Goal: Transaction & Acquisition: Purchase product/service

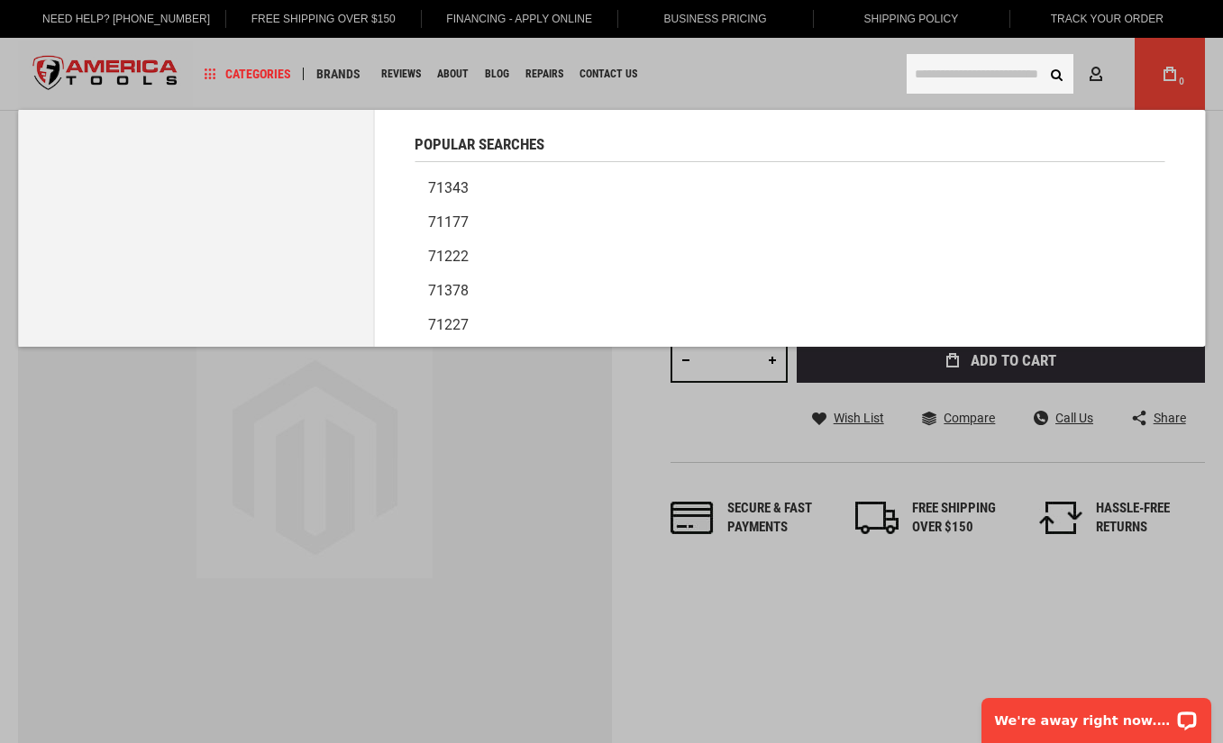
click at [935, 80] on input "text" at bounding box center [989, 74] width 167 height 40
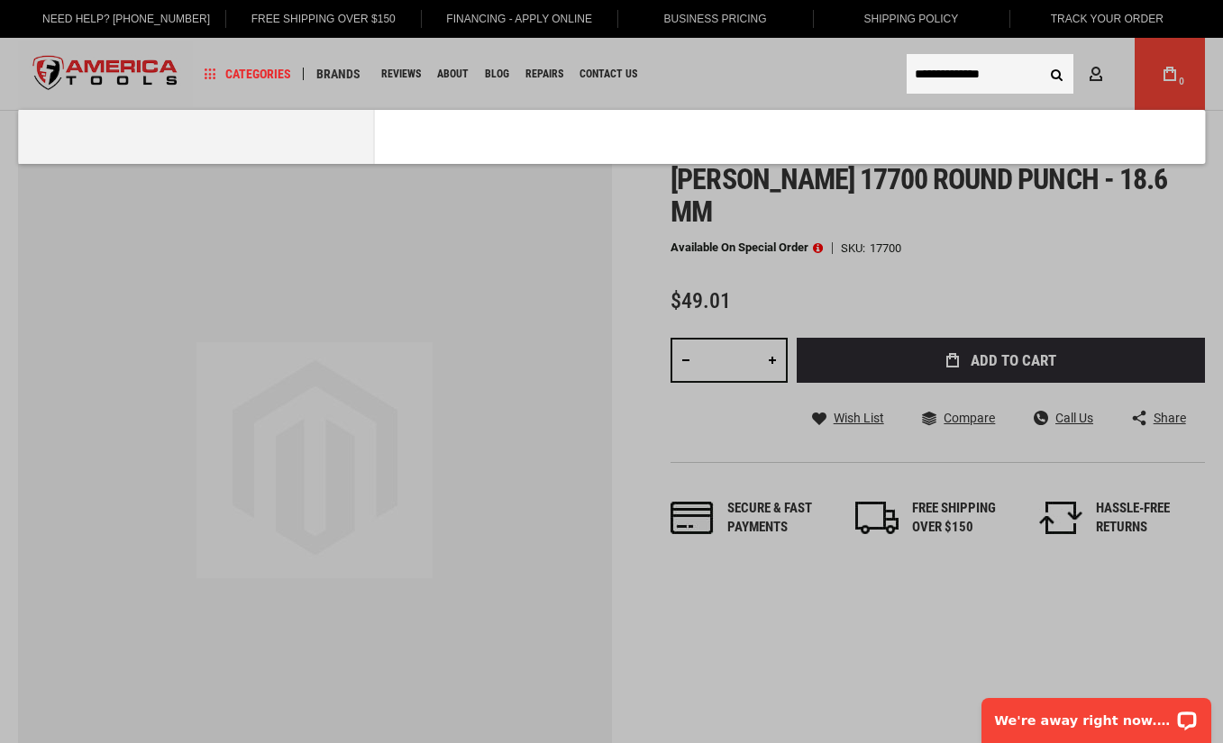
type input "**********"
click at [1039, 57] on button "Search" at bounding box center [1056, 74] width 34 height 34
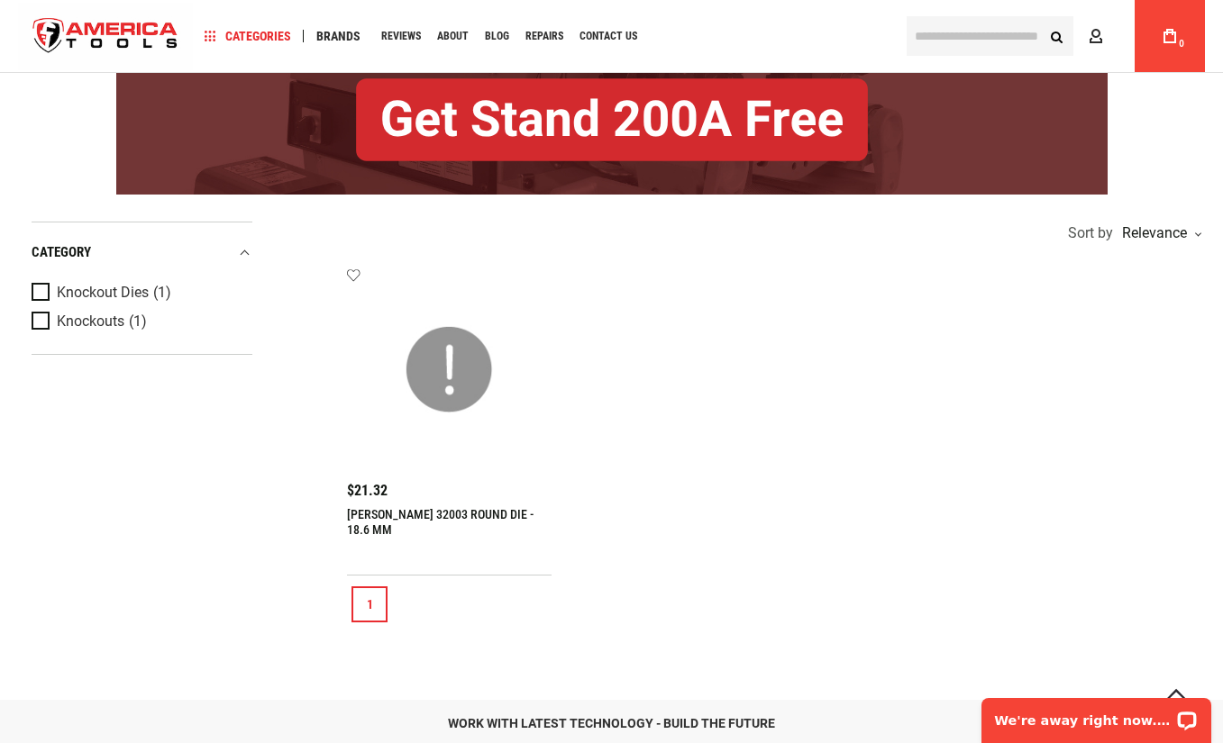
scroll to position [270, 0]
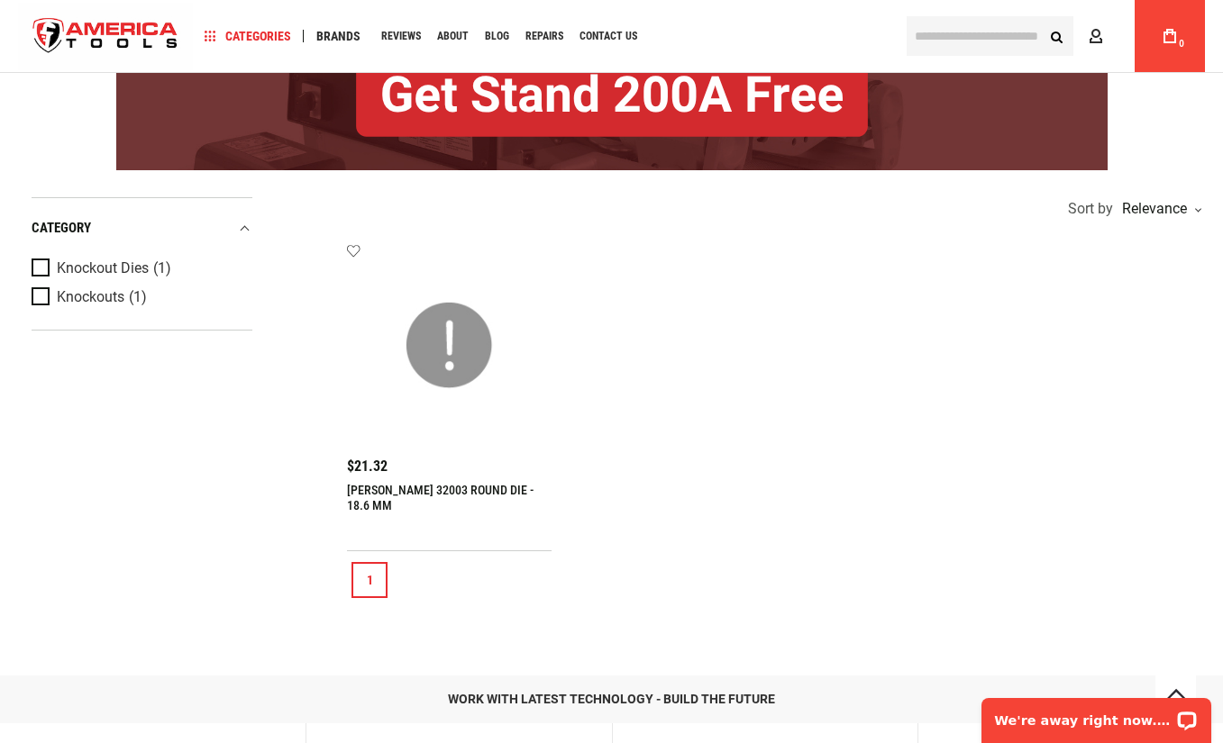
click at [446, 409] on img at bounding box center [449, 345] width 168 height 168
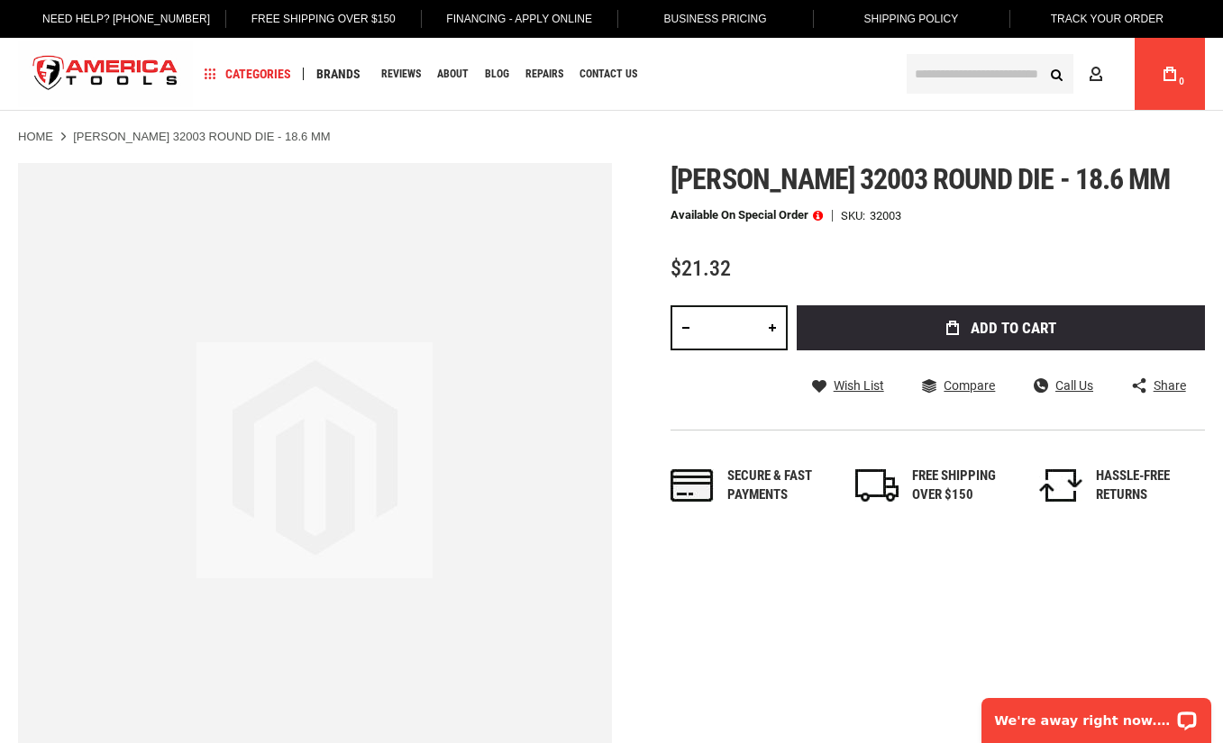
click at [965, 260] on div "$21.32" at bounding box center [937, 269] width 534 height 23
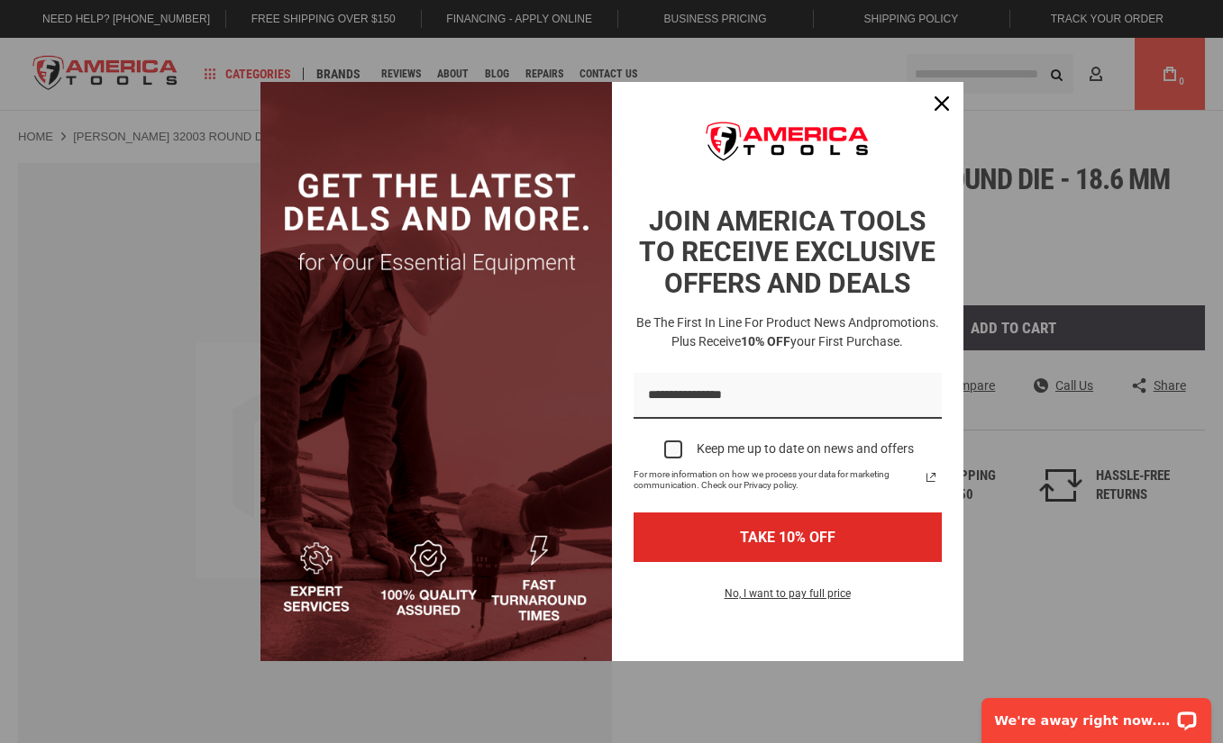
drag, startPoint x: 855, startPoint y: 73, endPoint x: 856, endPoint y: 59, distance: 14.4
click at [855, 73] on div "JOIN AMERICA TOOLS TO RECEIVE EXCLUSIVE OFFERS AND DEALS Be the first in line f…" at bounding box center [611, 371] width 1223 height 743
click at [939, 107] on icon "close icon" at bounding box center [941, 103] width 14 height 14
